Goal: Information Seeking & Learning: Learn about a topic

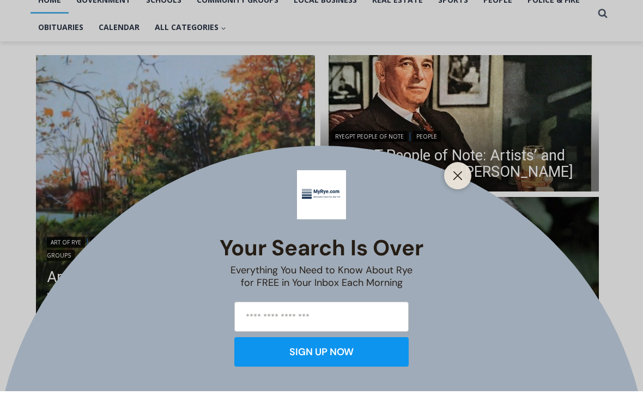
scroll to position [251, 0]
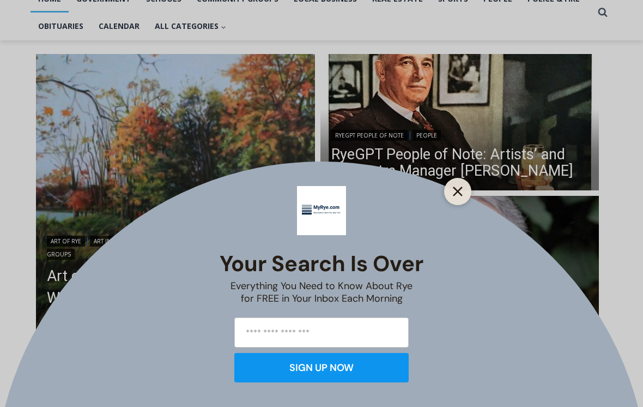
click at [459, 197] on button "Close" at bounding box center [457, 191] width 15 height 15
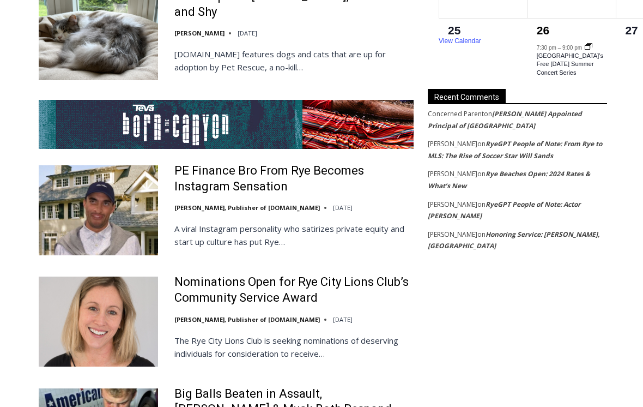
scroll to position [2089, 0]
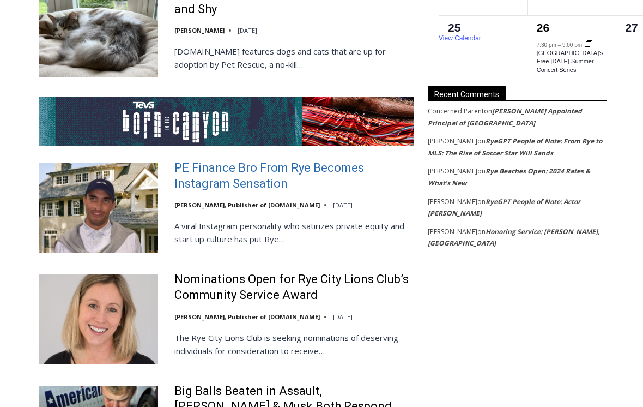
click at [329, 160] on link "PE Finance Bro From Rye Becomes Instagram Sensation" at bounding box center [294, 175] width 239 height 31
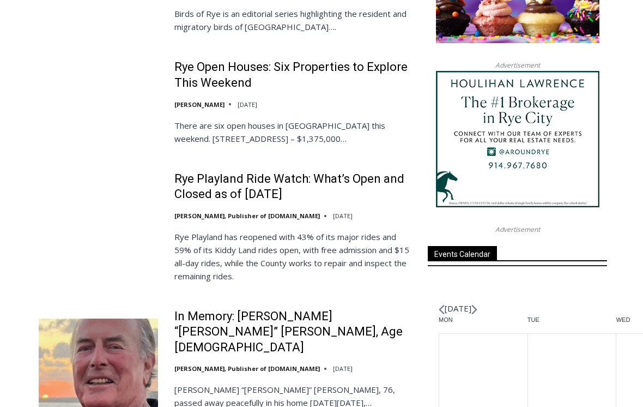
scroll to position [1241, 0]
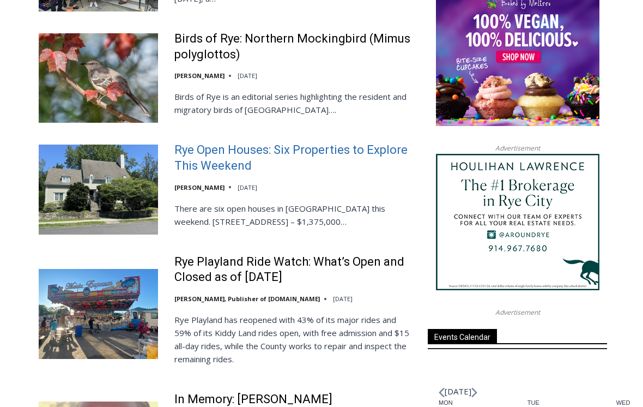
click at [362, 147] on link "Rye Open Houses: Six Properties to Explore This Weekend" at bounding box center [294, 158] width 239 height 31
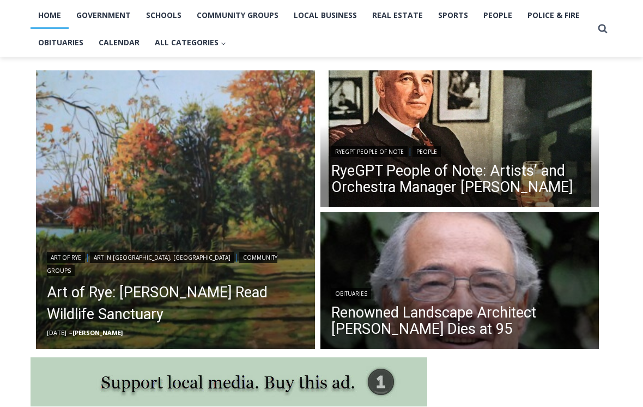
scroll to position [234, 0]
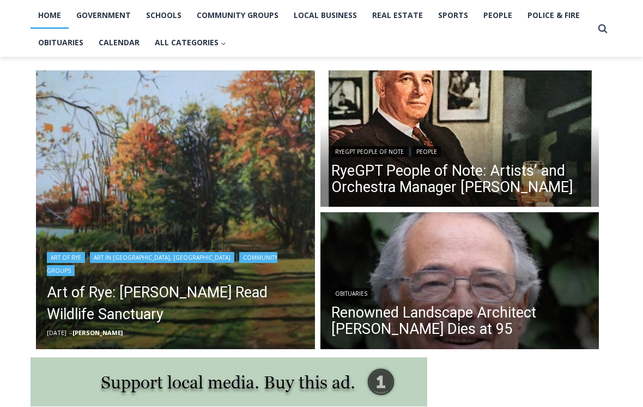
click at [199, 165] on img "Read More Art of Rye: Edith G. Read Wildlife Sanctuary" at bounding box center [175, 210] width 279 height 279
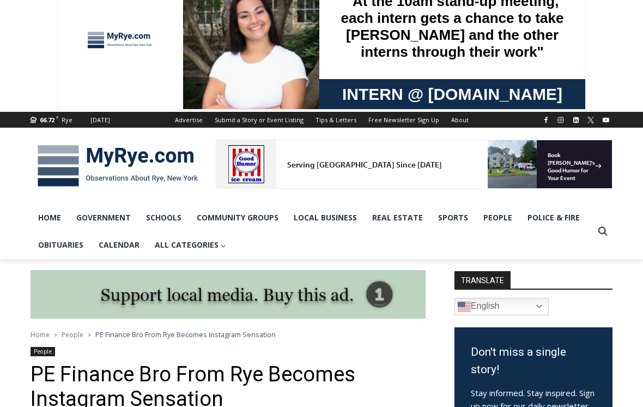
scroll to position [29, 0]
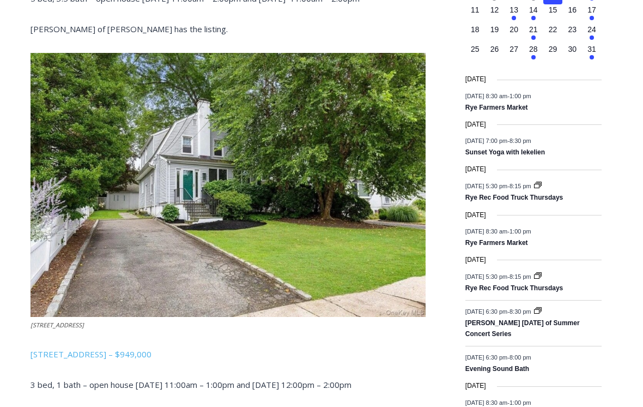
scroll to position [1309, 0]
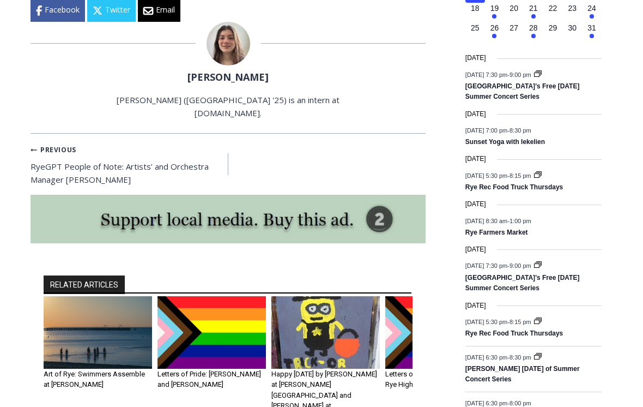
scroll to position [1357, 0]
click at [204, 296] on img "2 of 6" at bounding box center [212, 332] width 109 height 73
